Goal: Information Seeking & Learning: Learn about a topic

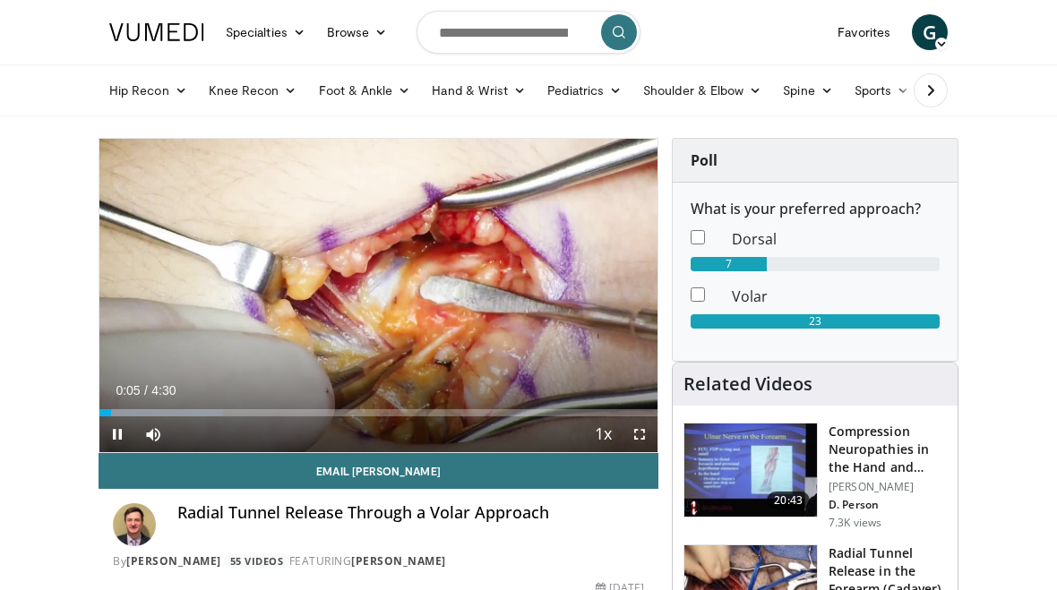
click at [639, 435] on span "Video Player" at bounding box center [640, 435] width 36 height 36
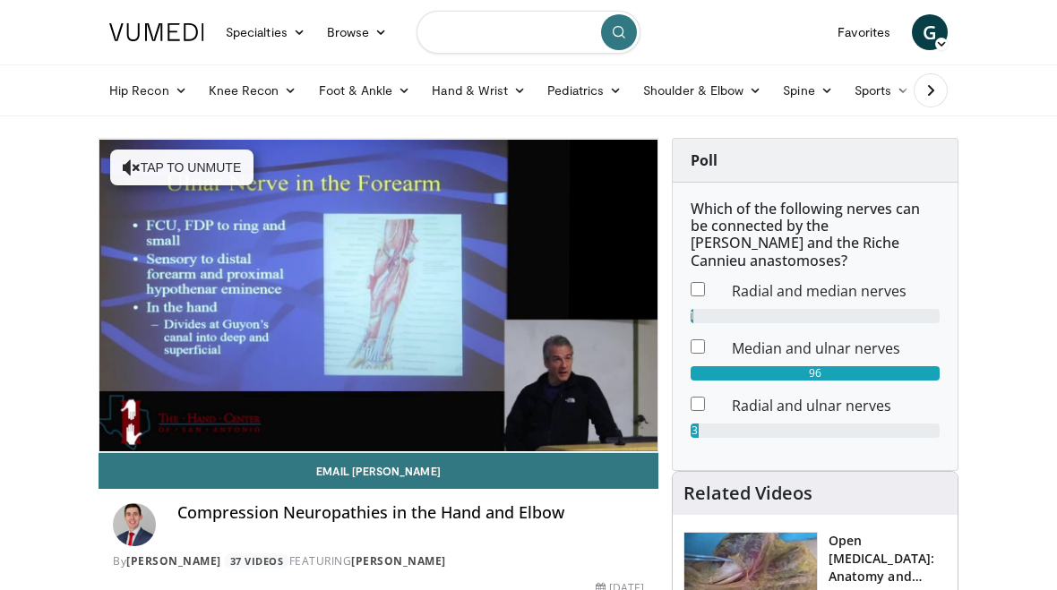
click at [521, 39] on input "Search topics, interventions" at bounding box center [529, 32] width 224 height 43
type input "**********"
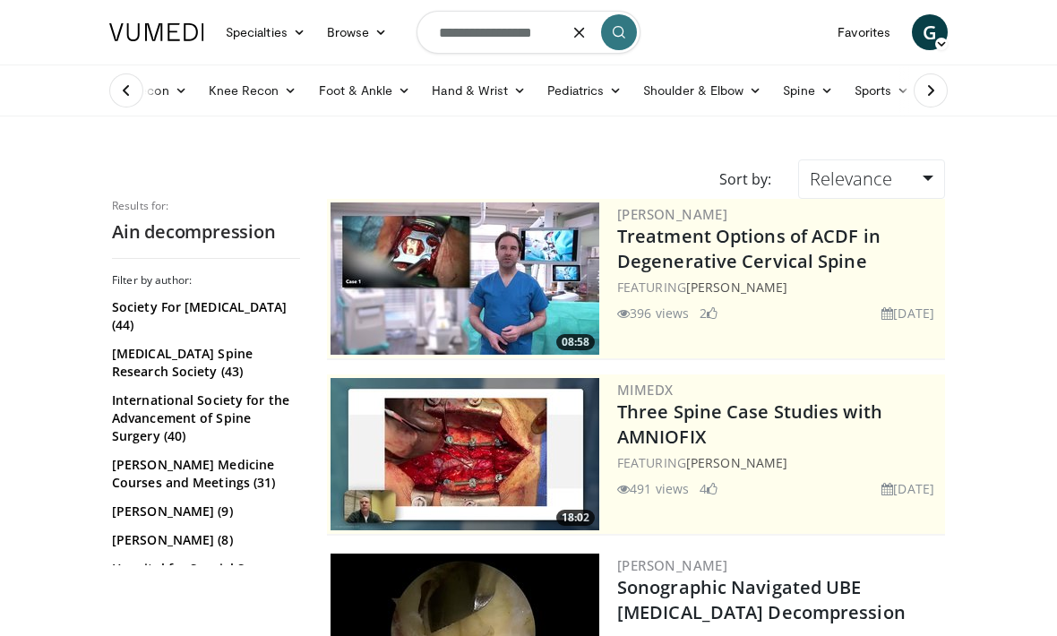
click at [453, 36] on input "**********" at bounding box center [529, 32] width 224 height 43
type input "**********"
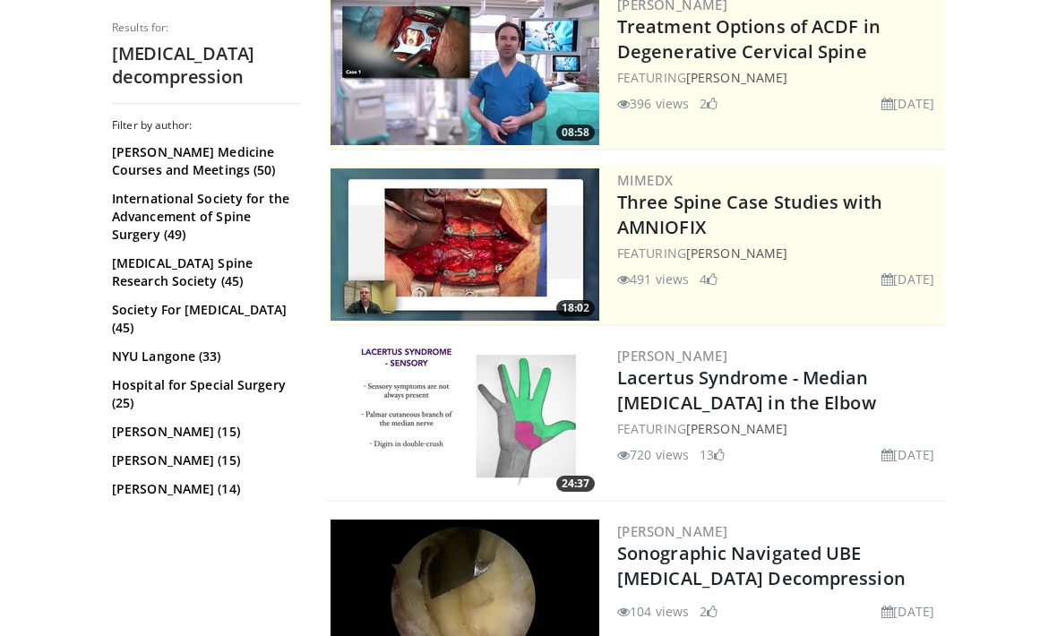
scroll to position [211, 0]
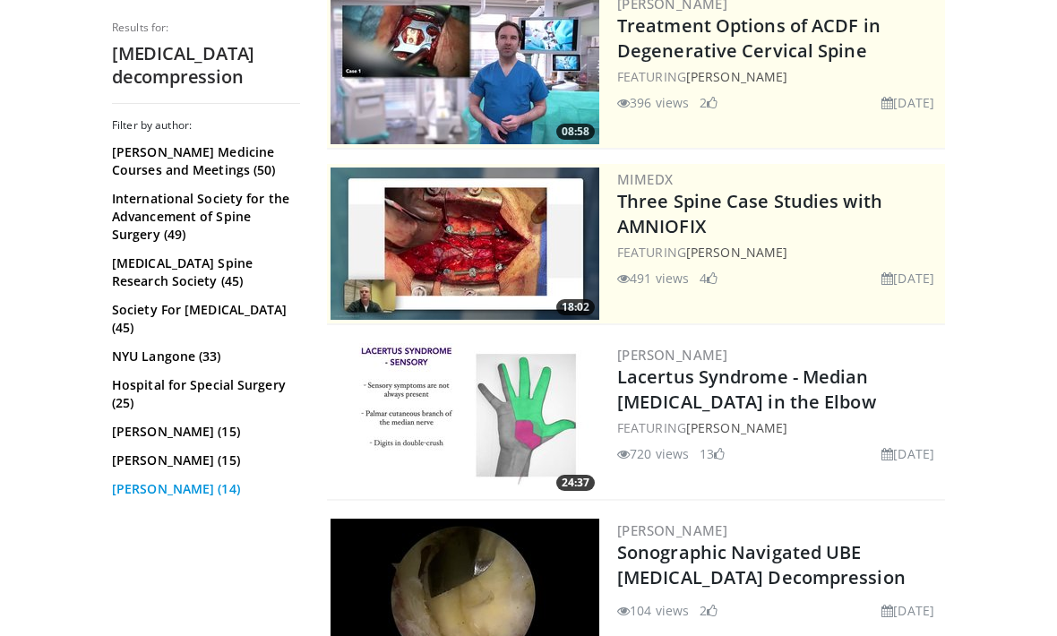
click at [148, 497] on link "Susan Mackinnon (14)" at bounding box center [204, 489] width 184 height 18
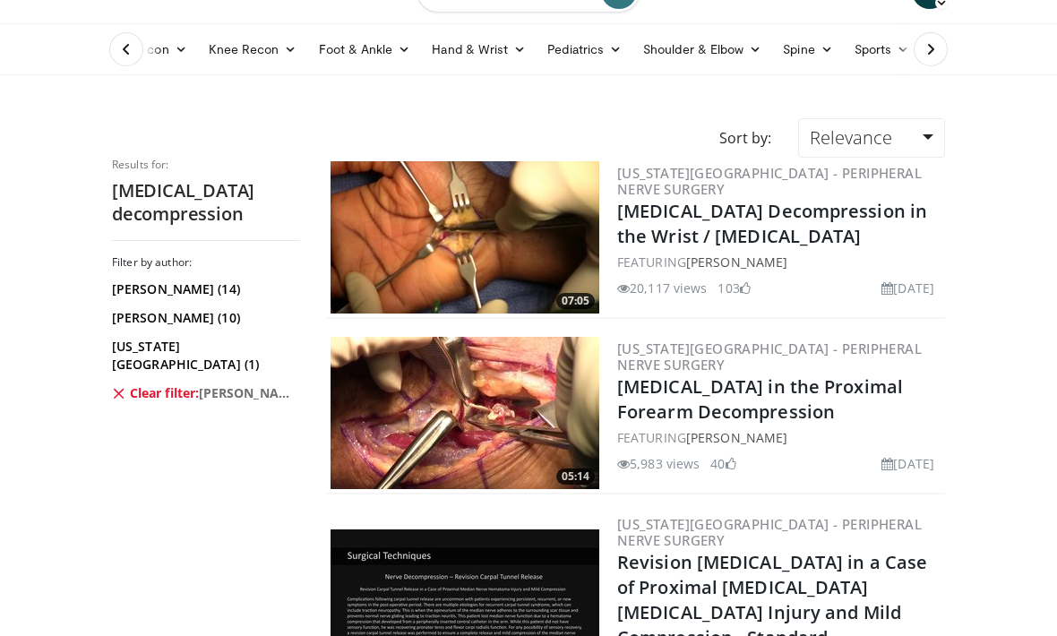
scroll to position [40, 0]
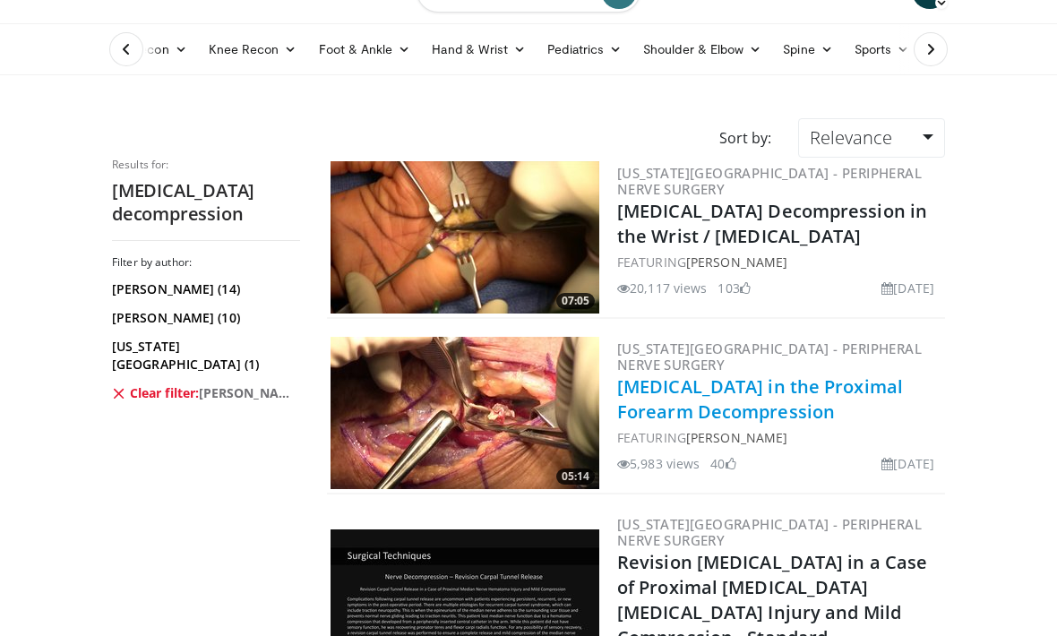
click at [782, 392] on link "[MEDICAL_DATA] in the Proximal Forearm Decompression" at bounding box center [760, 399] width 286 height 49
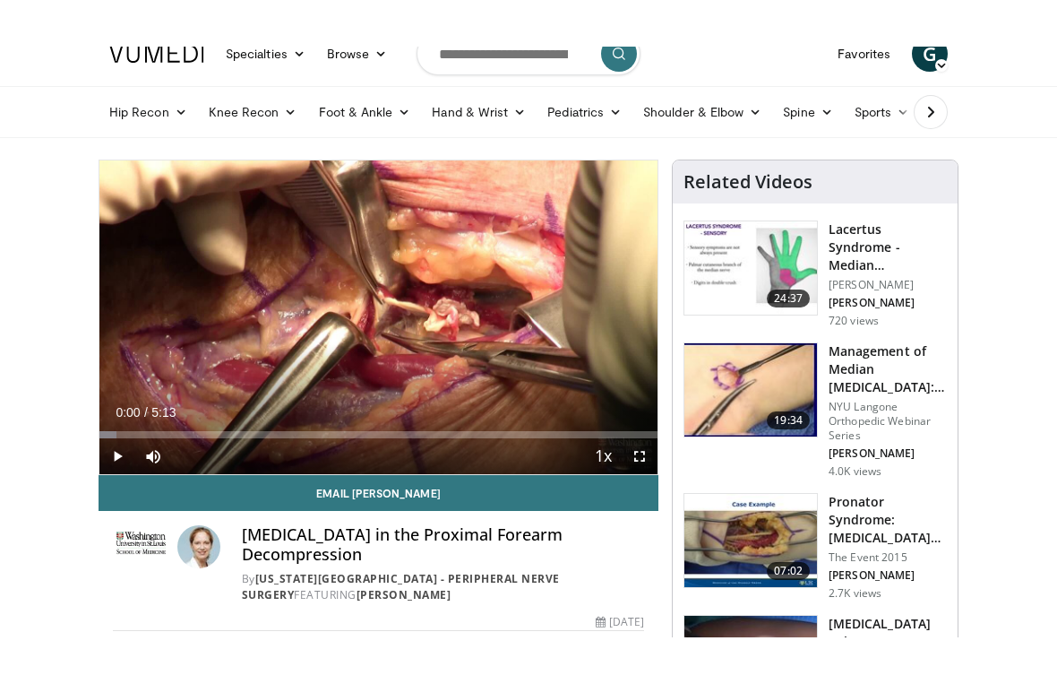
scroll to position [22, 0]
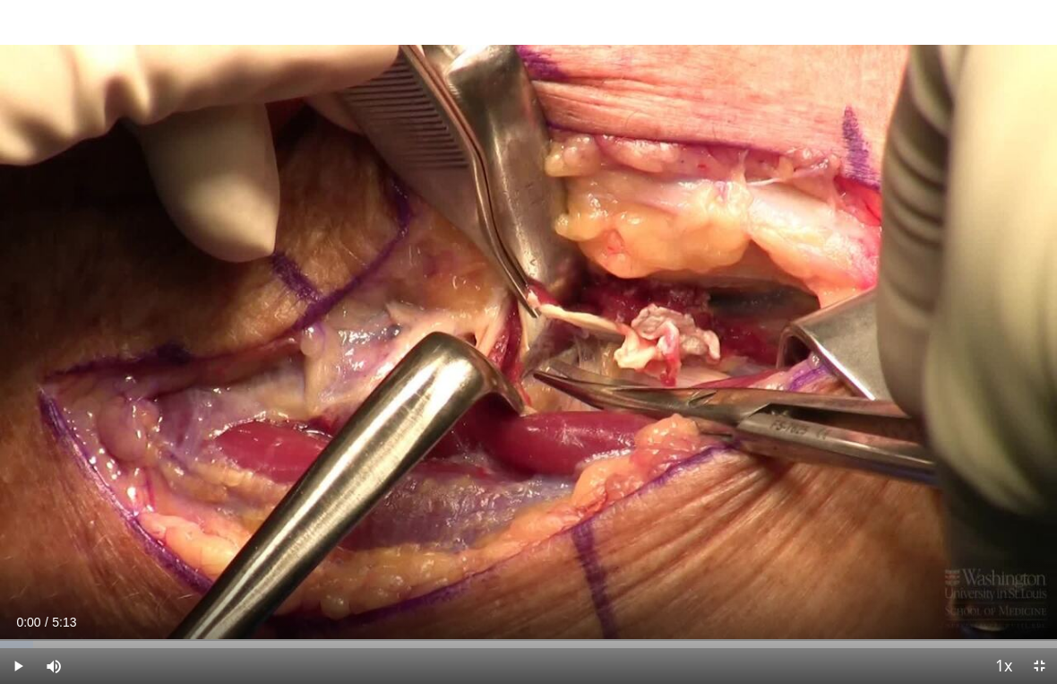
click at [14, 590] on span "Video Player" at bounding box center [18, 666] width 36 height 36
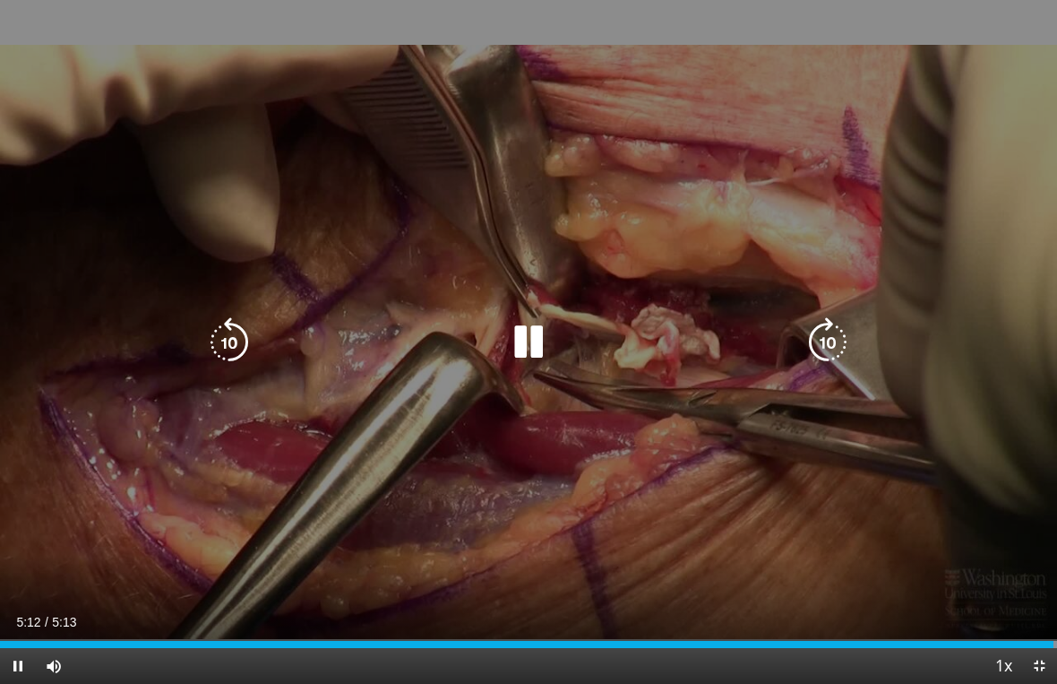
click at [219, 349] on icon "Video Player" at bounding box center [229, 342] width 50 height 50
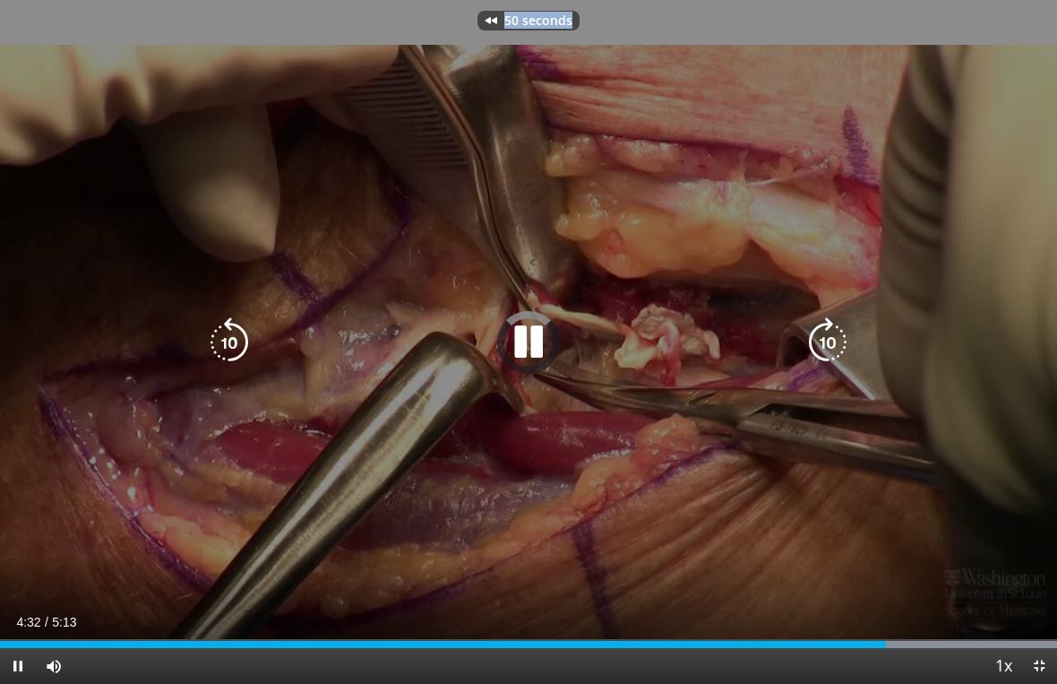
click at [219, 349] on icon "Video Player" at bounding box center [229, 342] width 50 height 50
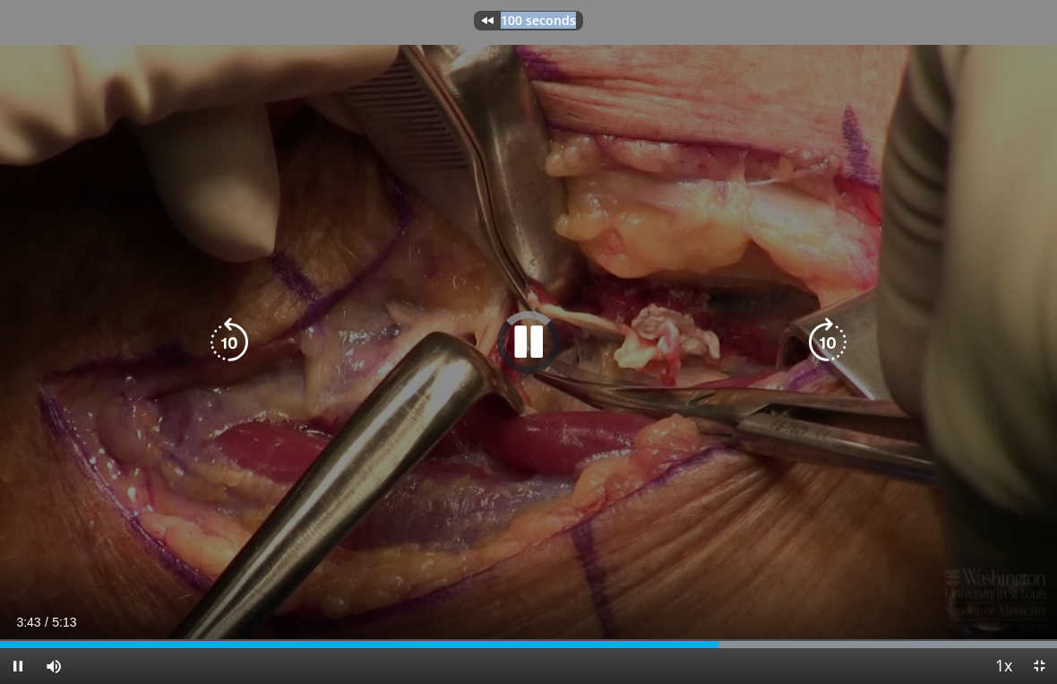
click at [219, 349] on icon "Video Player" at bounding box center [229, 342] width 50 height 50
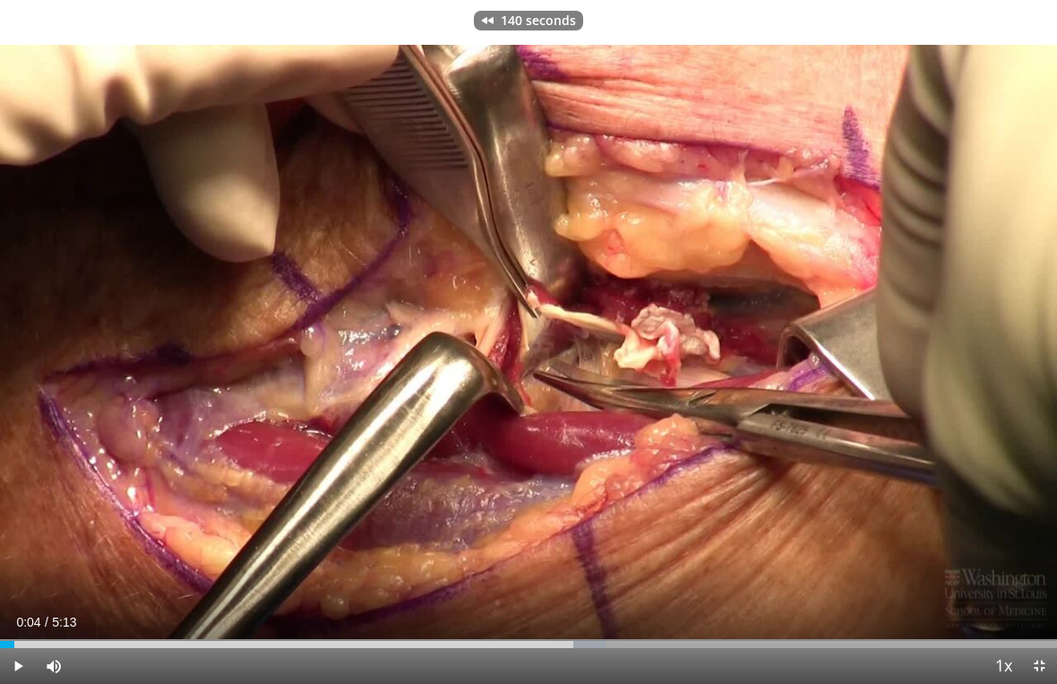
click at [14, 590] on div "Loaded : 57.38%" at bounding box center [528, 639] width 1057 height 17
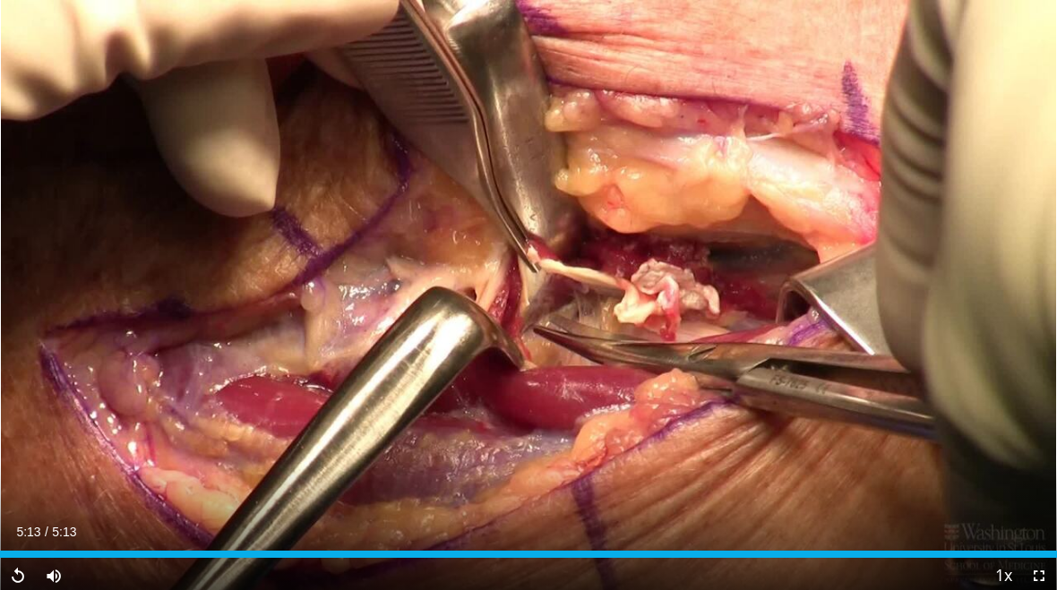
scroll to position [278, 0]
